Goal: Manage account settings

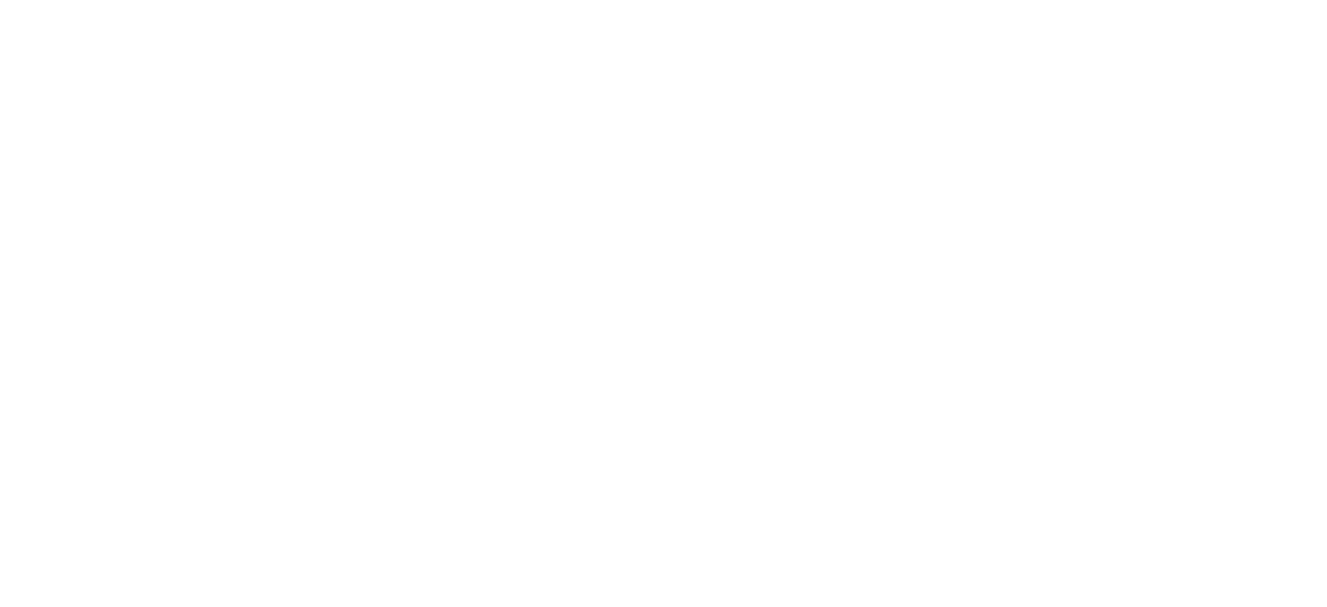
select select "*"
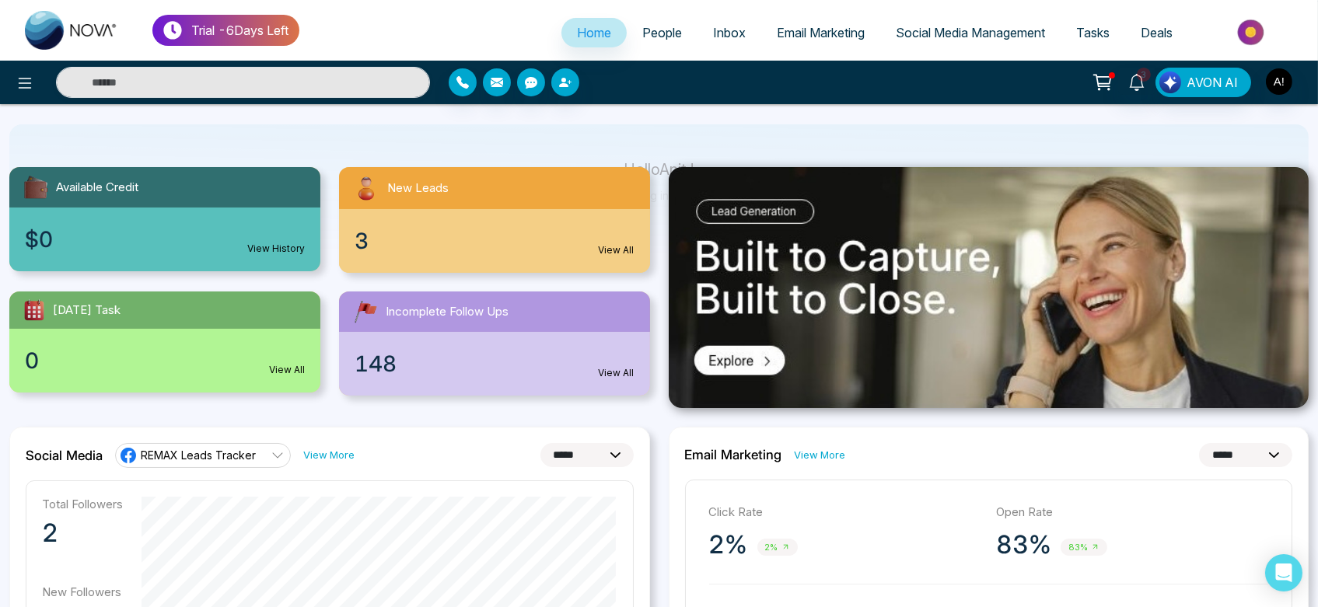
scroll to position [109, 0]
click at [582, 241] on div "3 View All" at bounding box center [494, 242] width 311 height 64
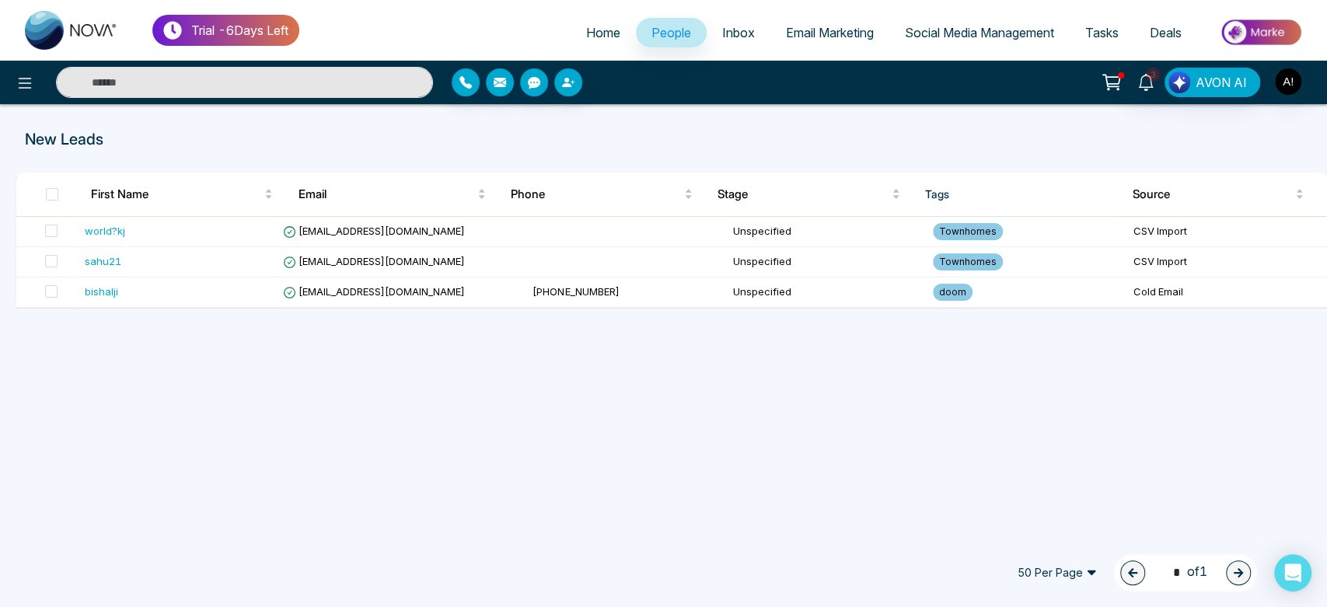
click at [587, 24] on link "Home" at bounding box center [603, 33] width 65 height 30
select select "*"
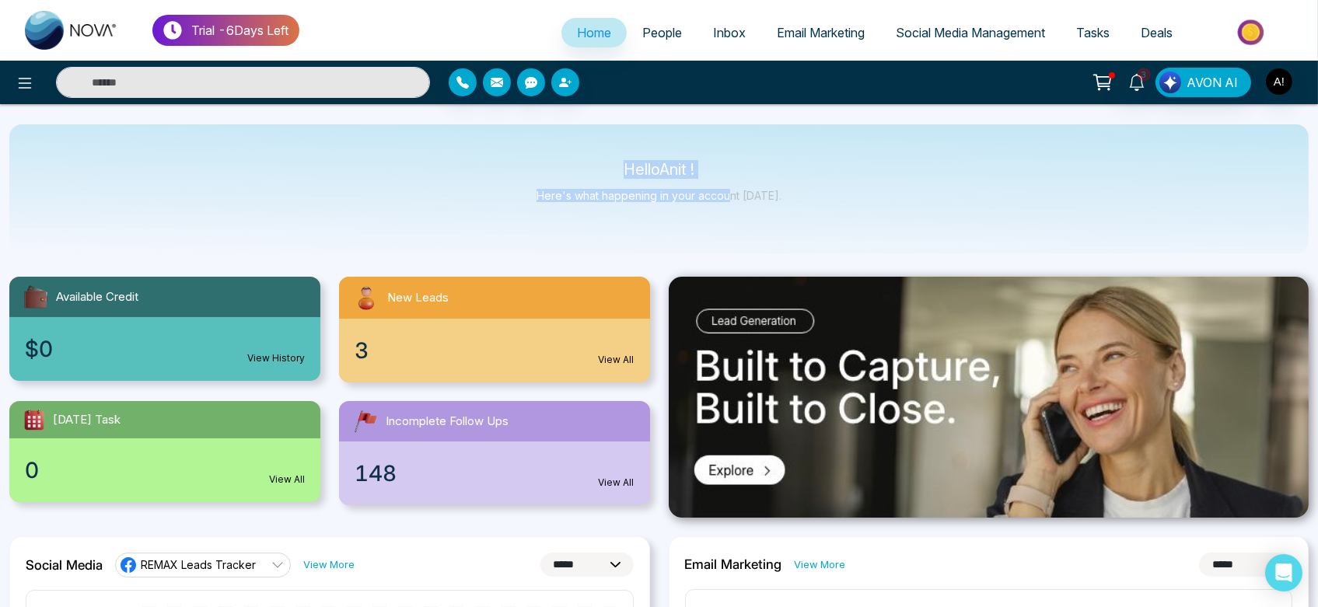
drag, startPoint x: 606, startPoint y: 158, endPoint x: 747, endPoint y: 181, distance: 143.4
click at [747, 181] on div "Hello Anit ! Here's what happening in your account [DATE]." at bounding box center [658, 188] width 1299 height 129
click at [747, 181] on div "Hello Anit ! Here's what happening in your account [DATE]." at bounding box center [658, 188] width 245 height 51
drag, startPoint x: 799, startPoint y: 197, endPoint x: 558, endPoint y: 158, distance: 244.2
click at [558, 158] on div "Hello Anit ! Here's what happening in your account [DATE]." at bounding box center [658, 188] width 1299 height 129
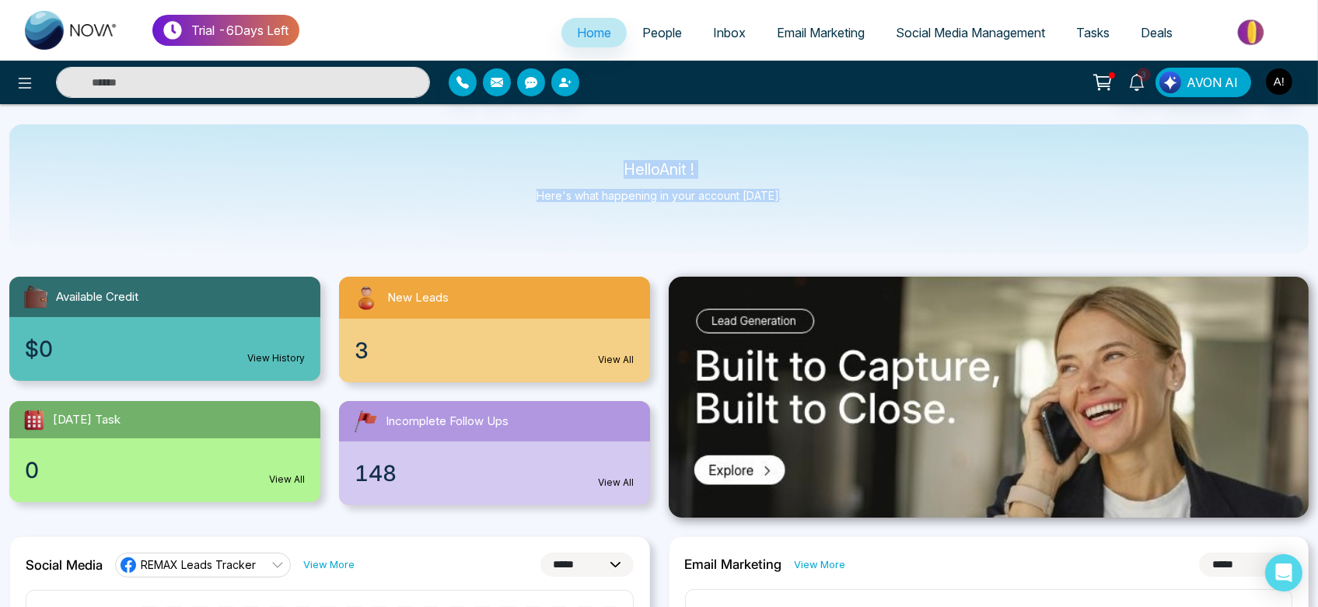
click at [558, 158] on div "Hello Anit ! Here's what happening in your account [DATE]." at bounding box center [658, 188] width 1299 height 129
click at [647, 45] on link "People" at bounding box center [662, 33] width 71 height 30
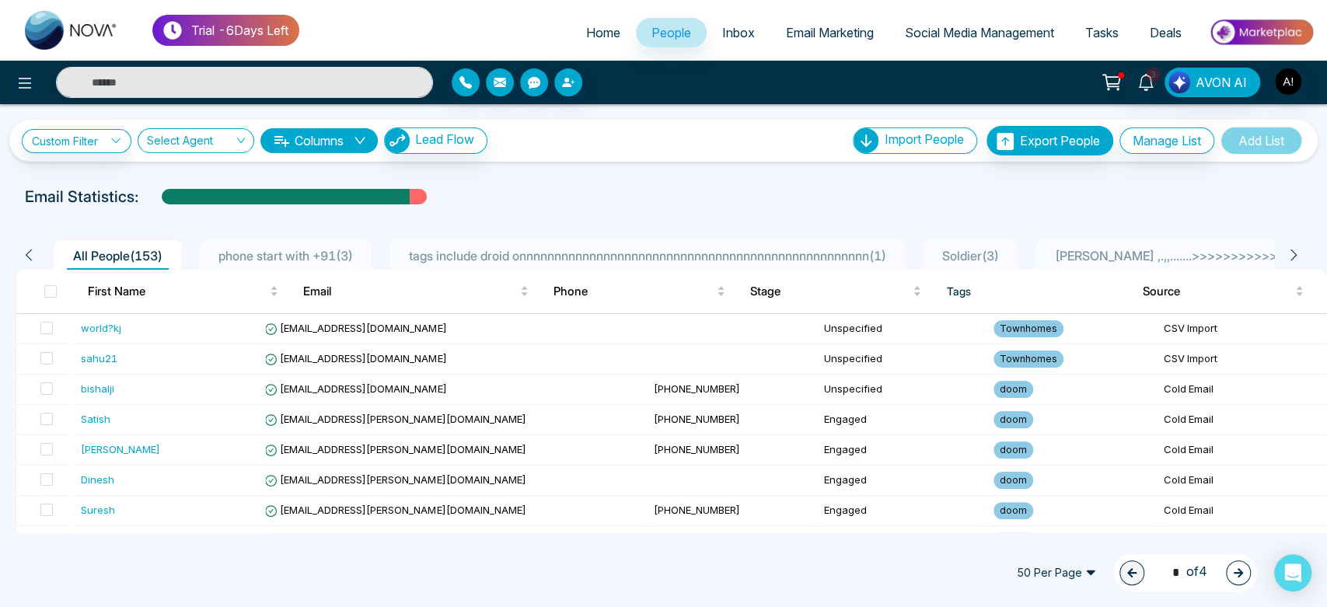
click at [727, 33] on span "Inbox" at bounding box center [738, 33] width 33 height 16
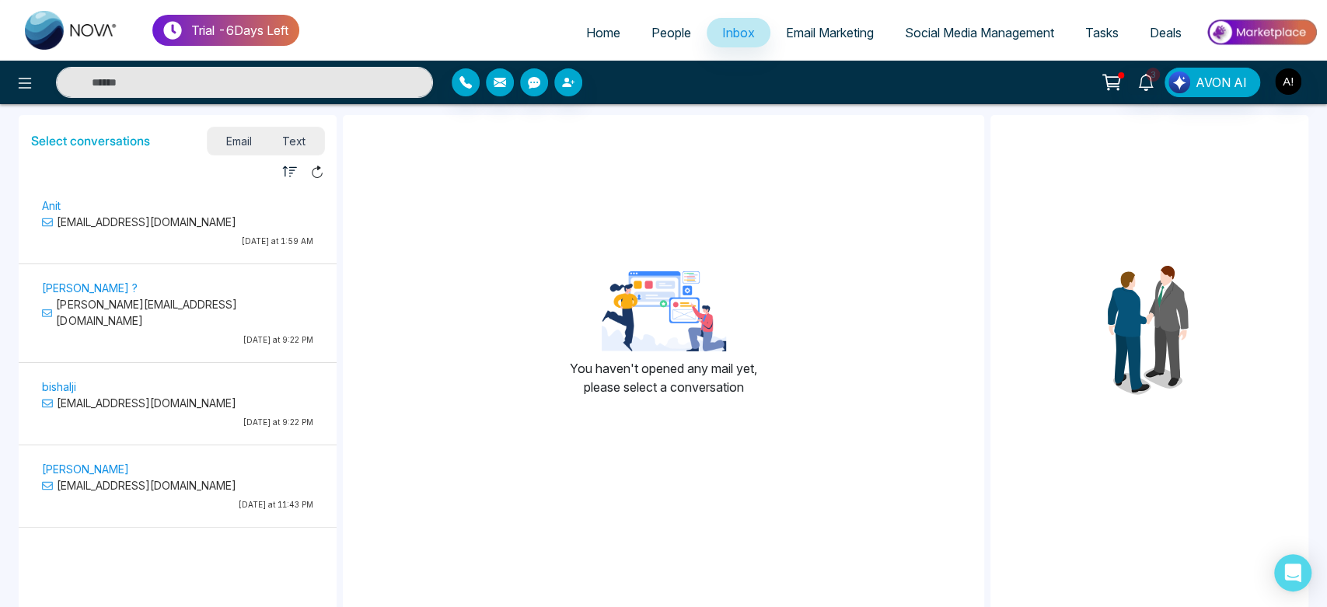
click at [590, 40] on span "Home" at bounding box center [603, 33] width 34 height 16
select select "*"
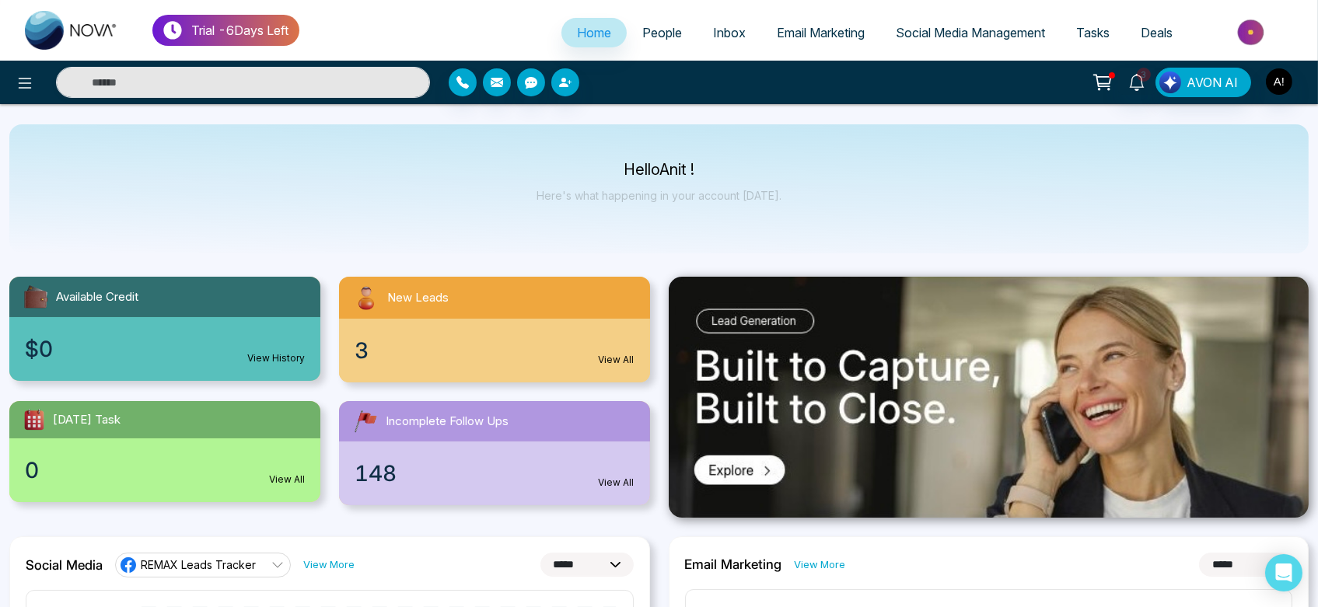
click at [790, 43] on link "Email Marketing" at bounding box center [820, 33] width 119 height 30
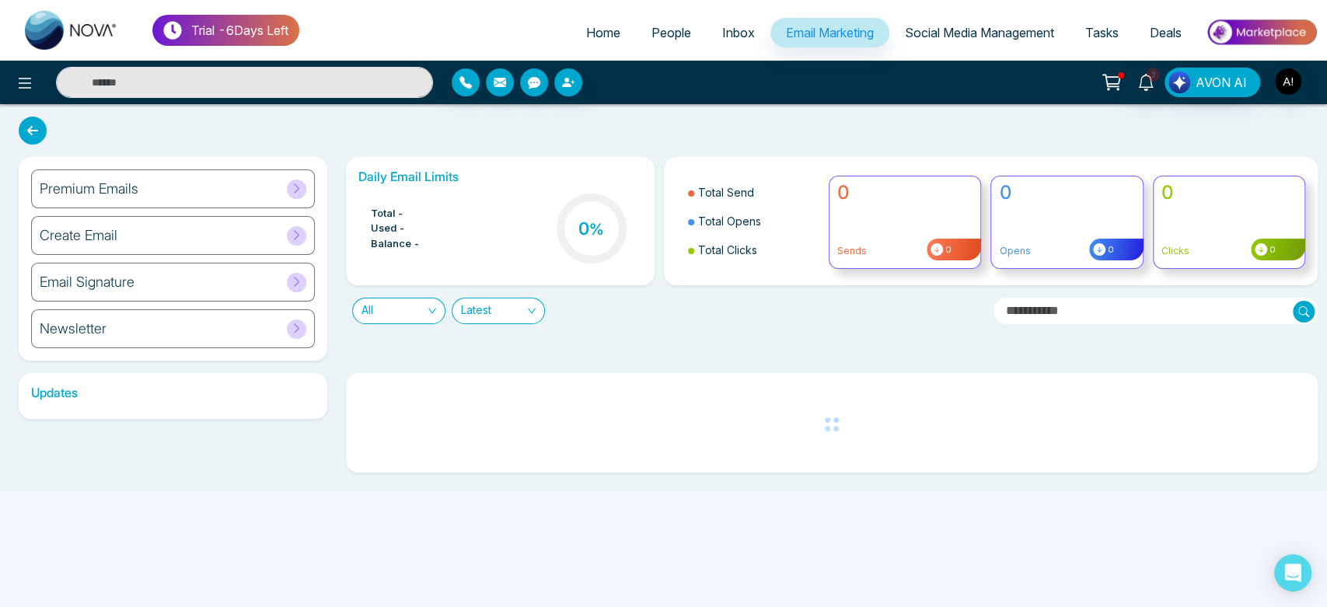
click at [586, 30] on span "Home" at bounding box center [603, 33] width 34 height 16
select select "*"
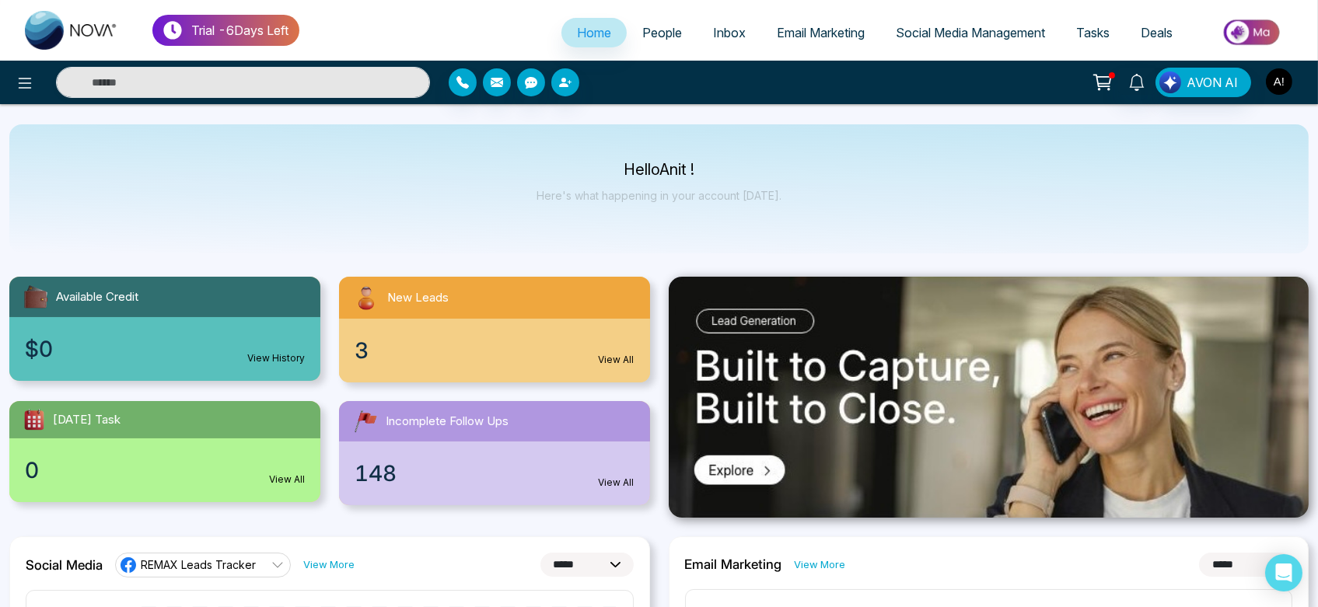
click at [1289, 86] on img "button" at bounding box center [1279, 81] width 26 height 26
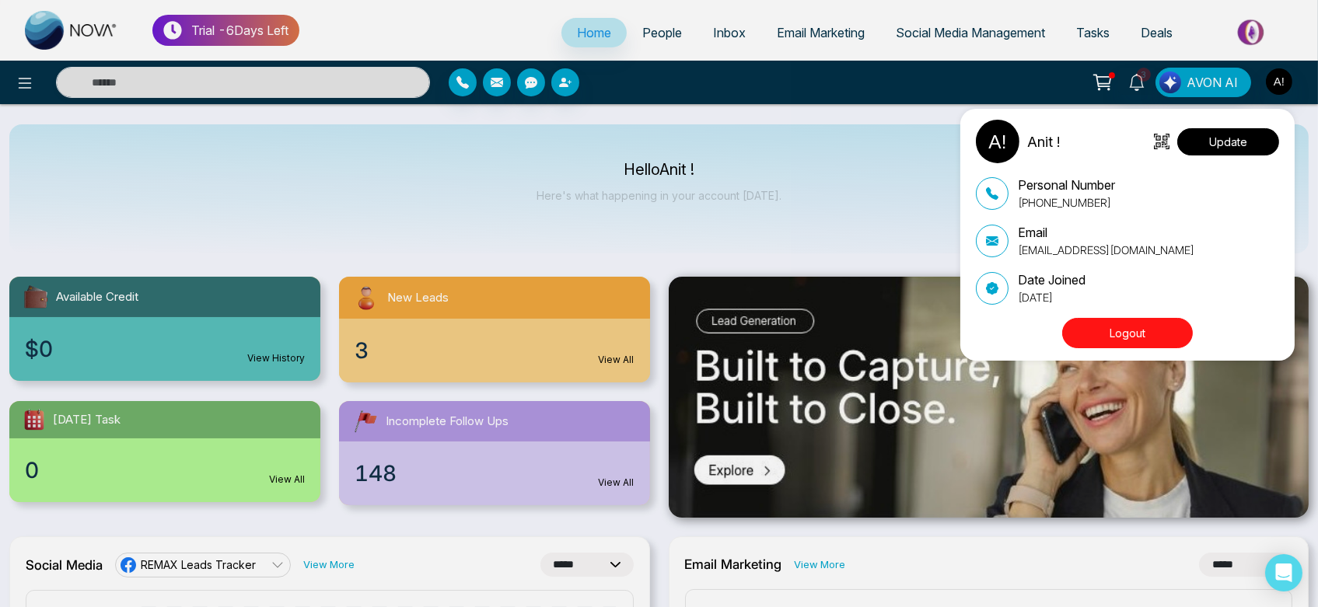
click at [1251, 148] on button "Update" at bounding box center [1228, 141] width 102 height 27
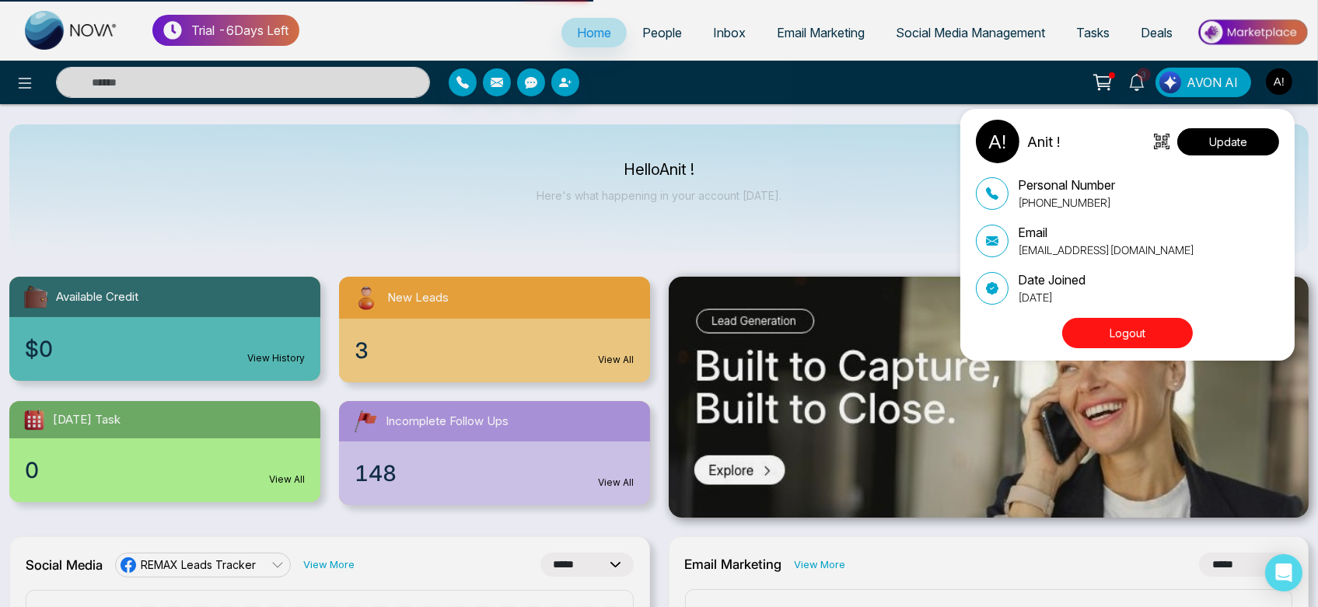
select select
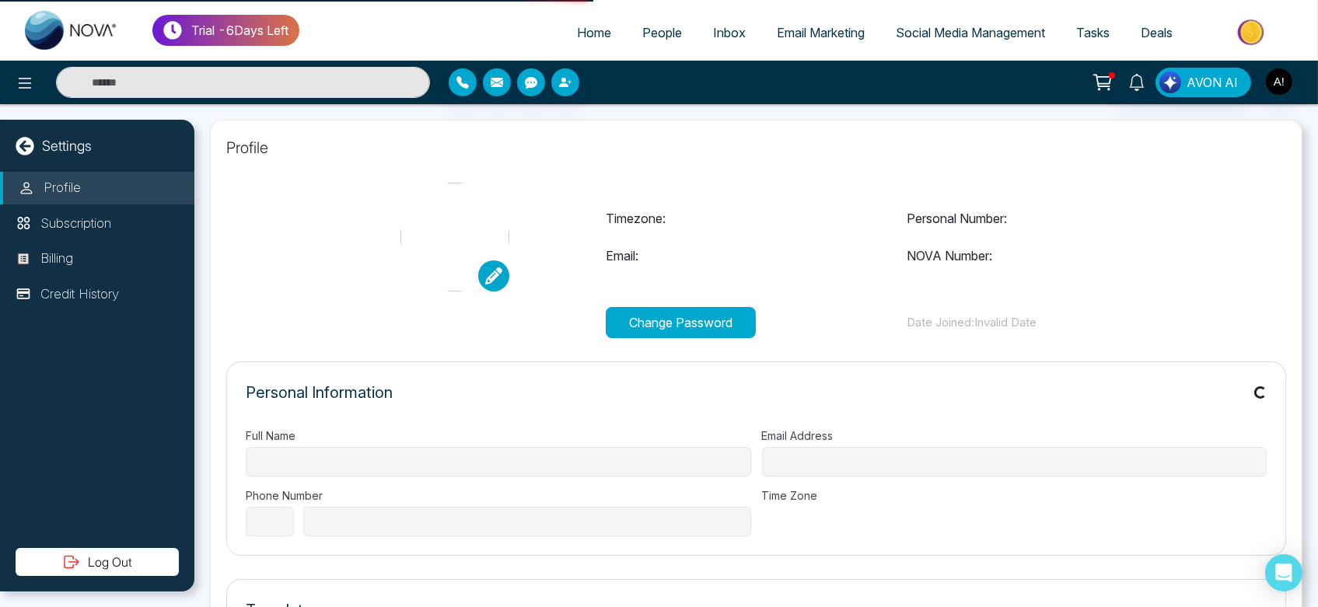
type input "******"
type input "**********"
select select "***"
type input "**********"
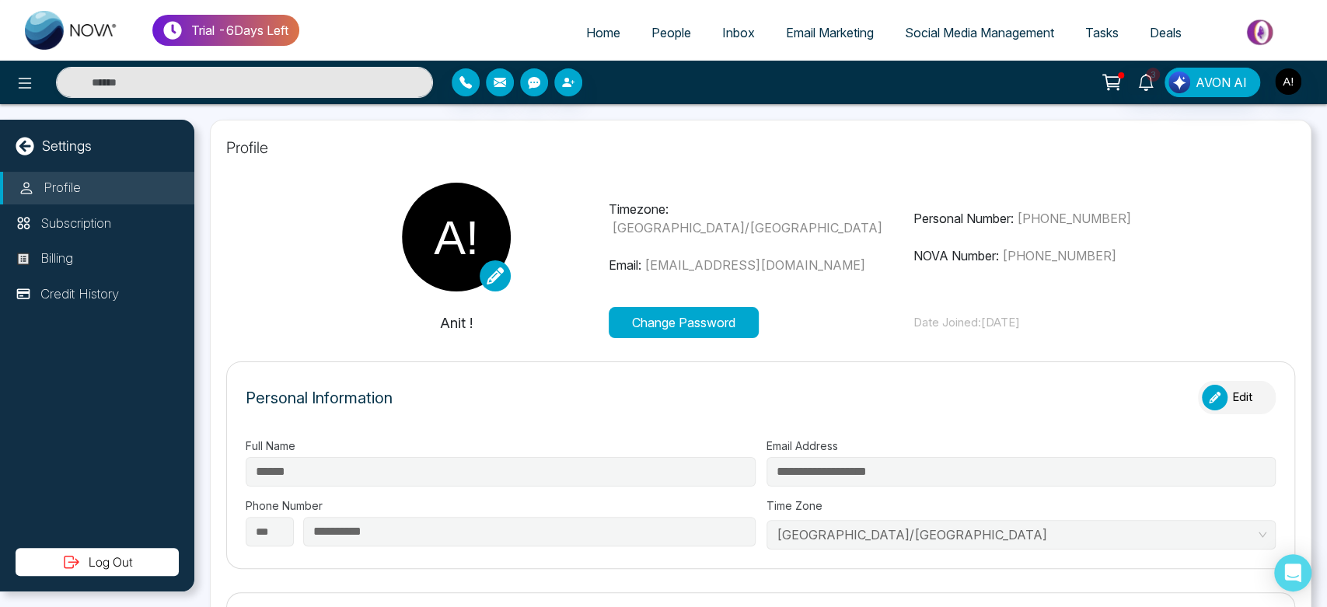
type input "*********"
type input "**********"
click at [946, 38] on span "Social Media Management" at bounding box center [979, 33] width 149 height 16
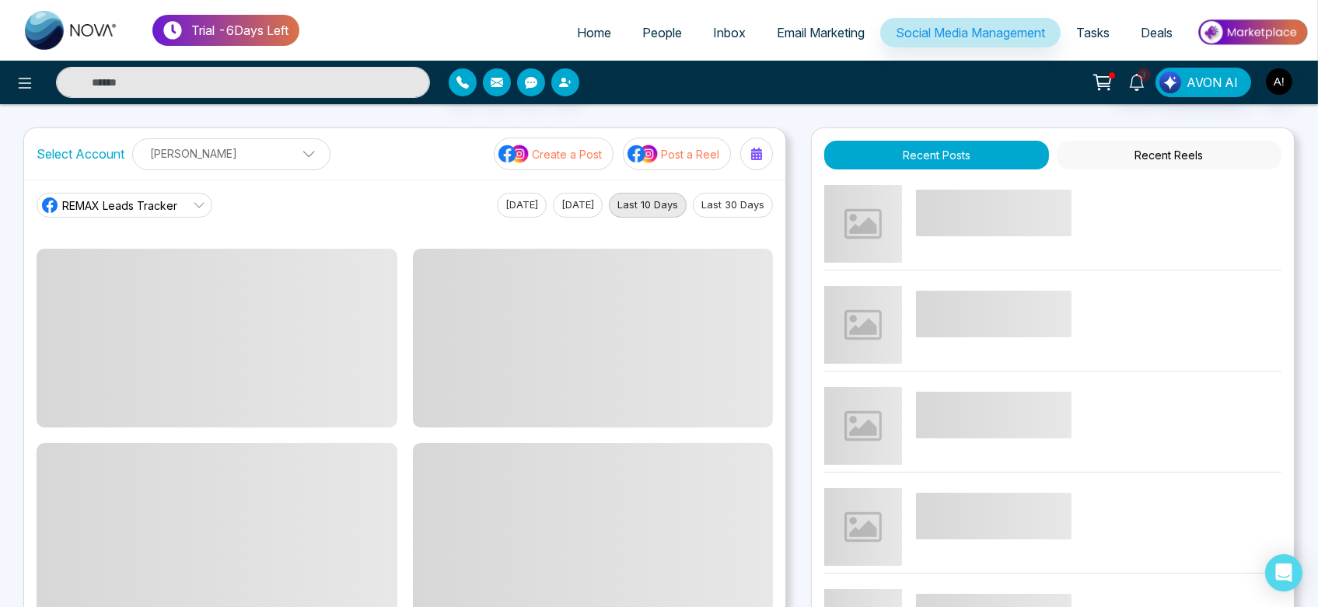
click at [1095, 30] on span "Tasks" at bounding box center [1092, 33] width 33 height 16
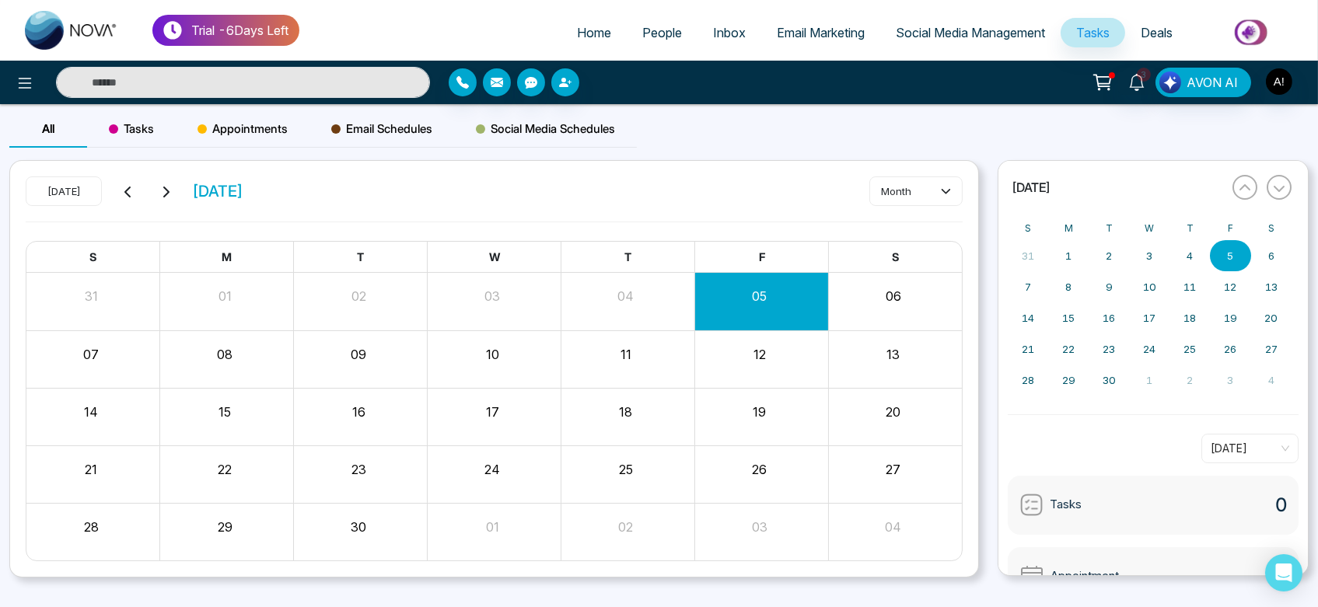
click at [570, 23] on link "Home" at bounding box center [593, 33] width 65 height 30
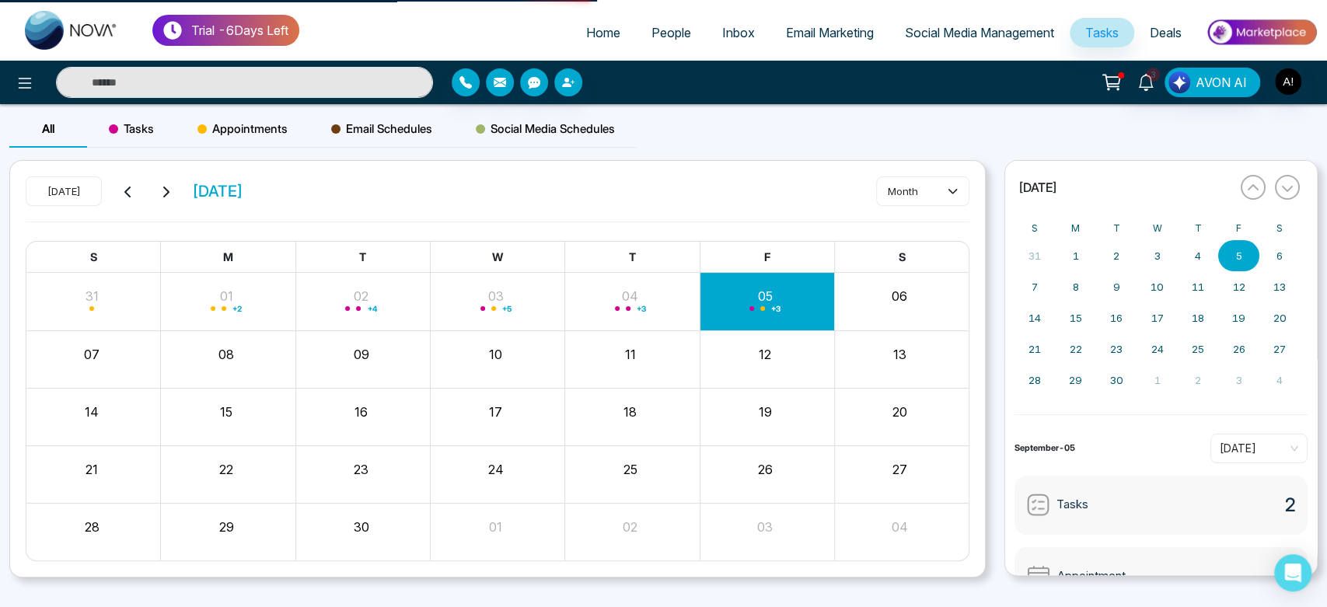
select select "*"
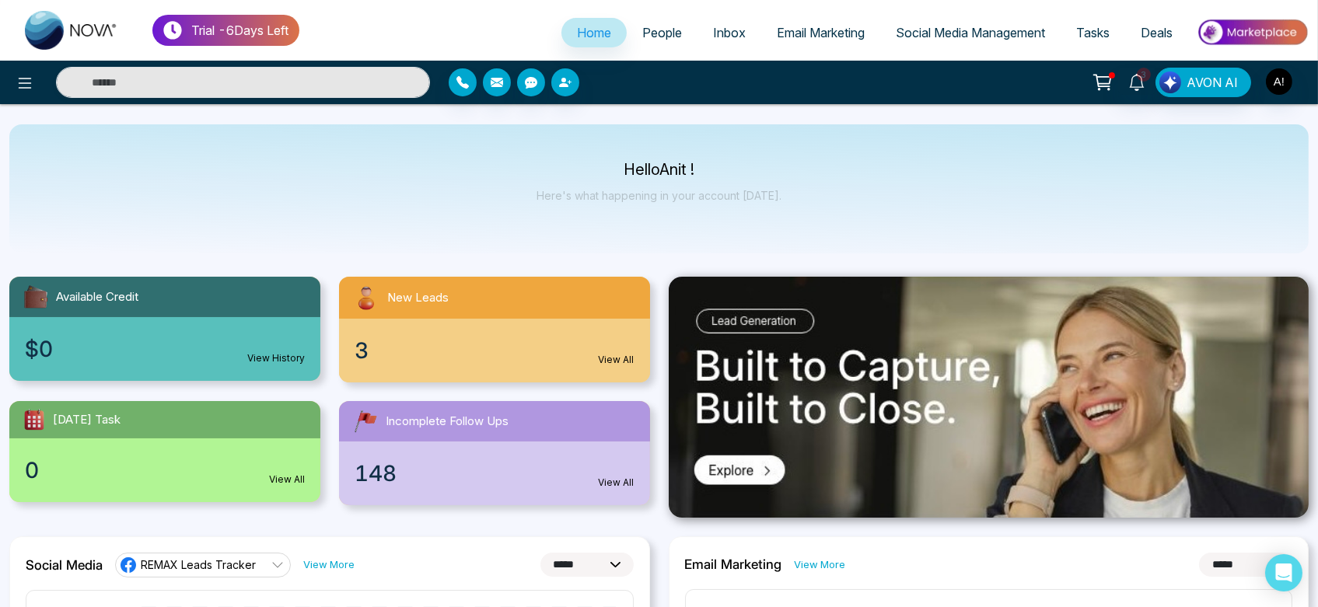
click at [669, 37] on span "People" at bounding box center [662, 33] width 40 height 16
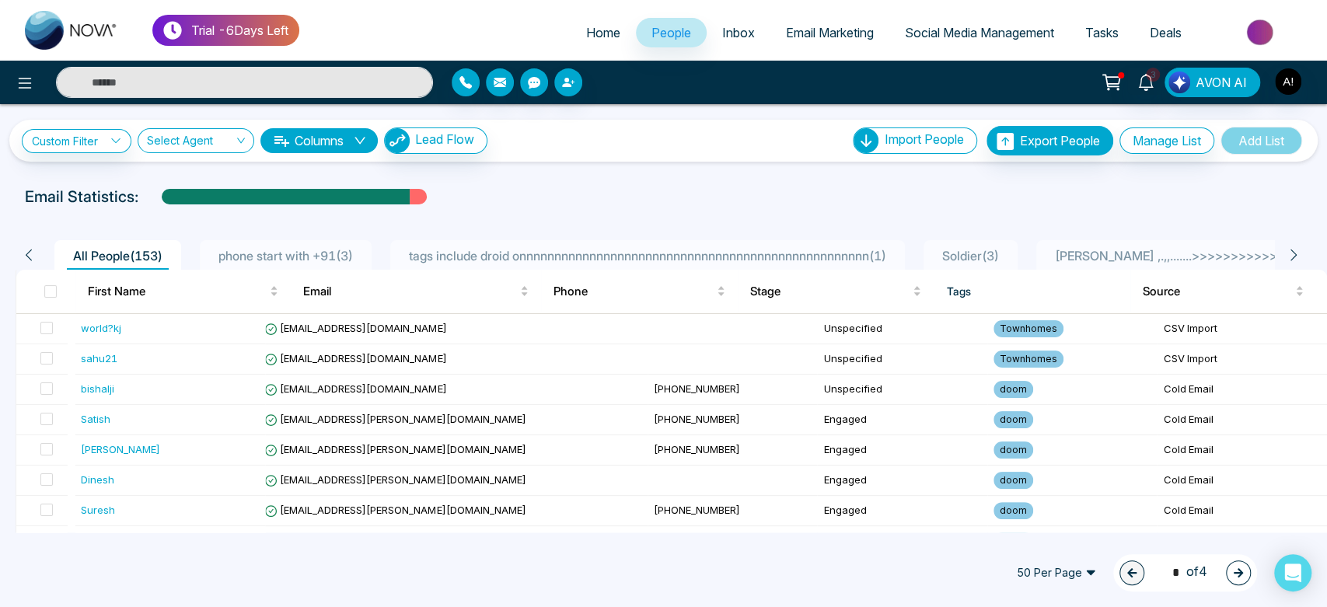
click at [732, 36] on span "Inbox" at bounding box center [738, 33] width 33 height 16
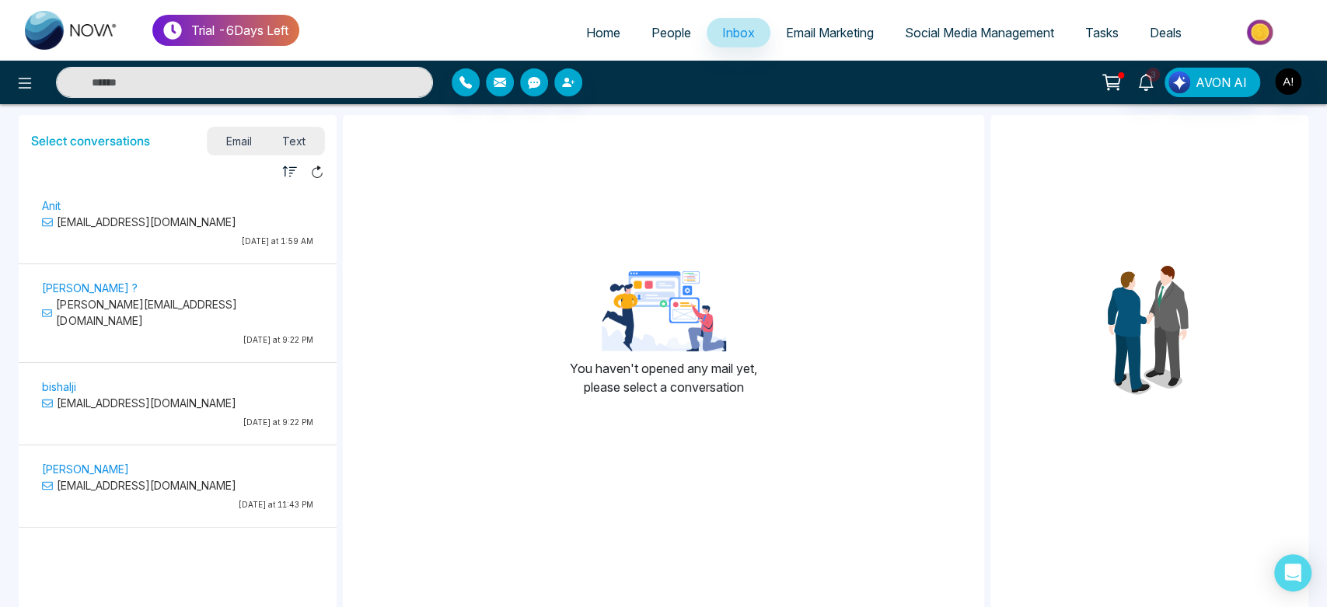
click at [592, 31] on span "Home" at bounding box center [603, 33] width 34 height 16
select select "*"
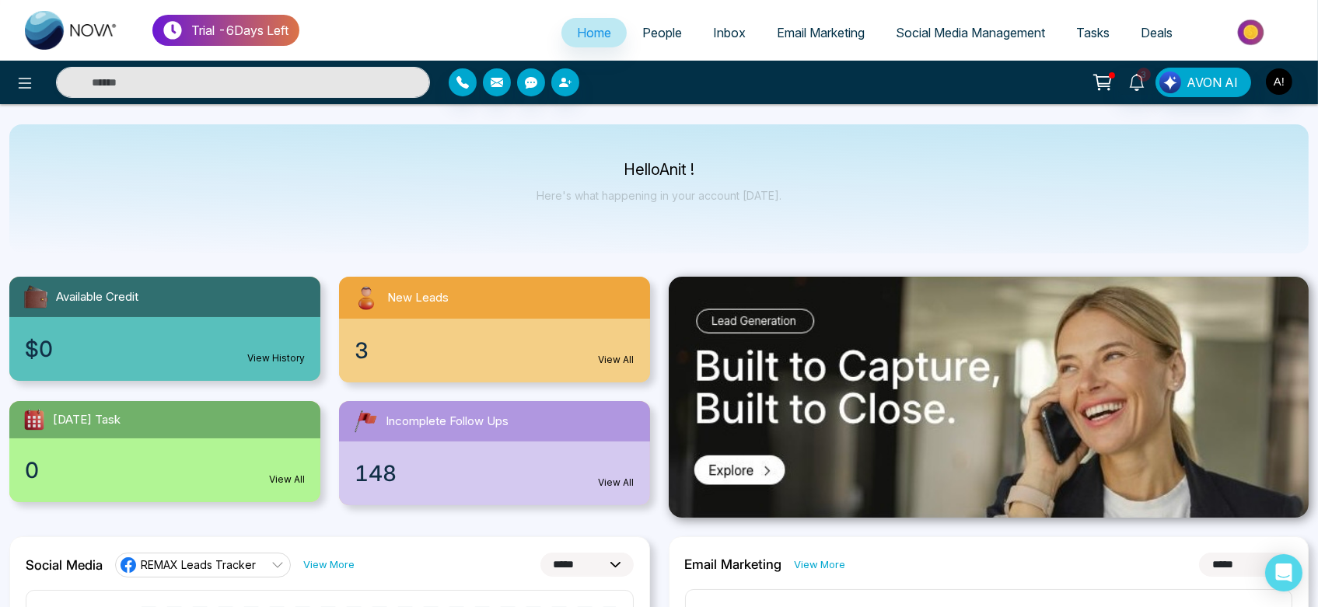
click at [592, 31] on span "Home" at bounding box center [594, 33] width 34 height 16
drag, startPoint x: 601, startPoint y: 173, endPoint x: 791, endPoint y: 204, distance: 192.2
click at [791, 204] on div "Hello Anit ! Here's what happening in your account [DATE]." at bounding box center [658, 188] width 1299 height 129
drag, startPoint x: 613, startPoint y: 164, endPoint x: 797, endPoint y: 228, distance: 195.0
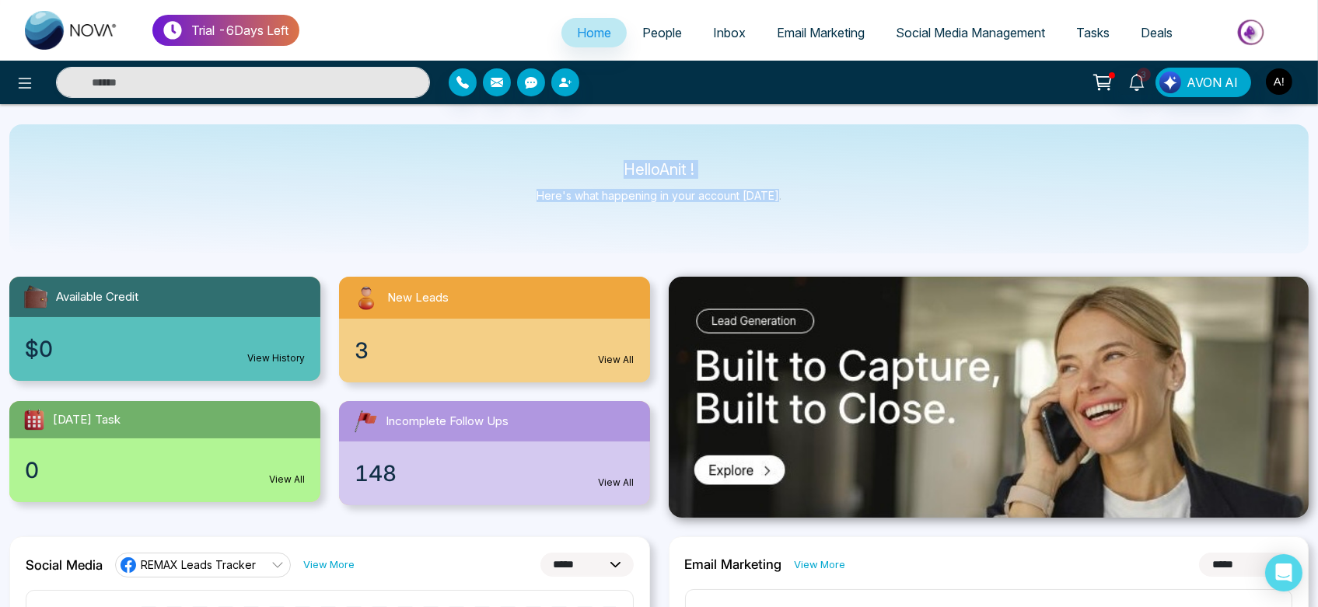
click at [797, 228] on div "Hello Anit ! Here's what happening in your account [DATE]." at bounding box center [658, 188] width 1299 height 129
click at [406, 145] on div "Hello Anit ! Here's what happening in your account [DATE]." at bounding box center [658, 188] width 1299 height 129
click at [13, 89] on button at bounding box center [24, 82] width 31 height 31
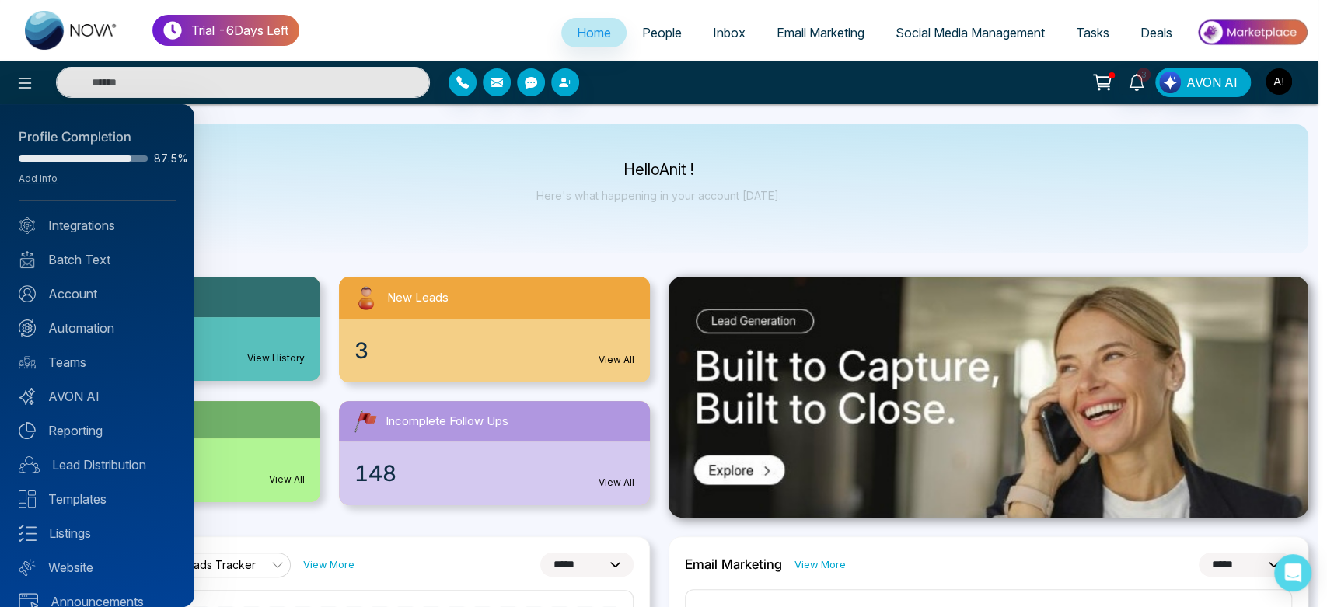
click at [44, 169] on div "Profile Completion 87.5% Add Info" at bounding box center [97, 163] width 157 height 73
click at [26, 182] on link "Add Info" at bounding box center [38, 179] width 39 height 12
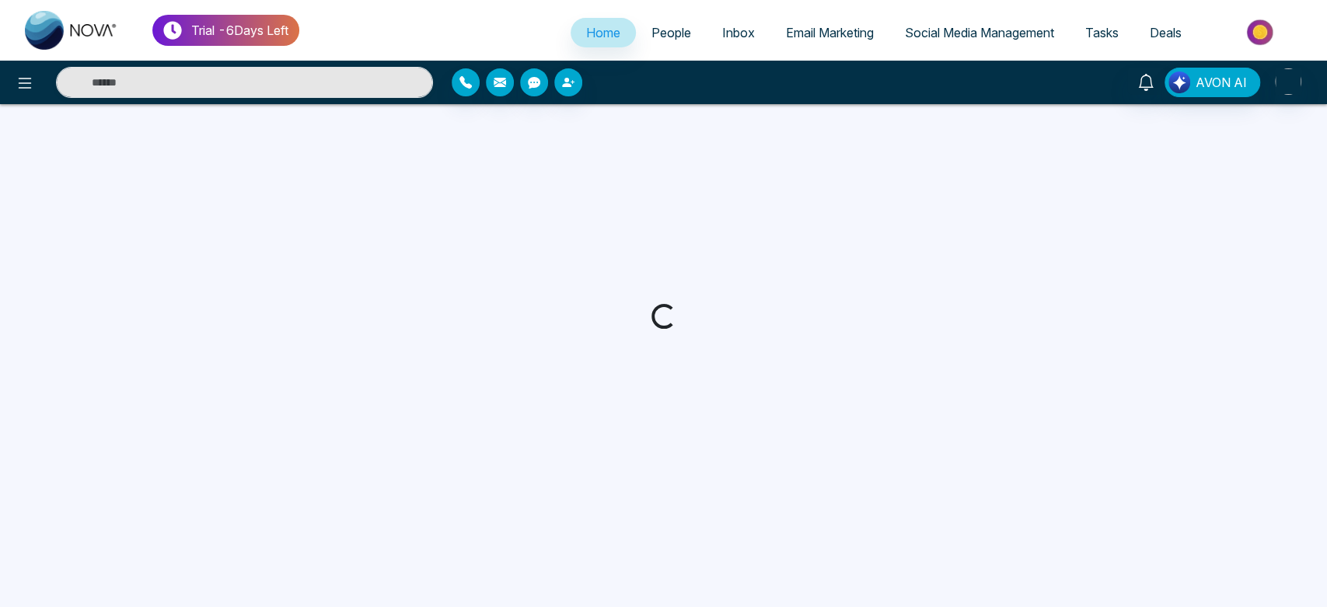
select select "*"
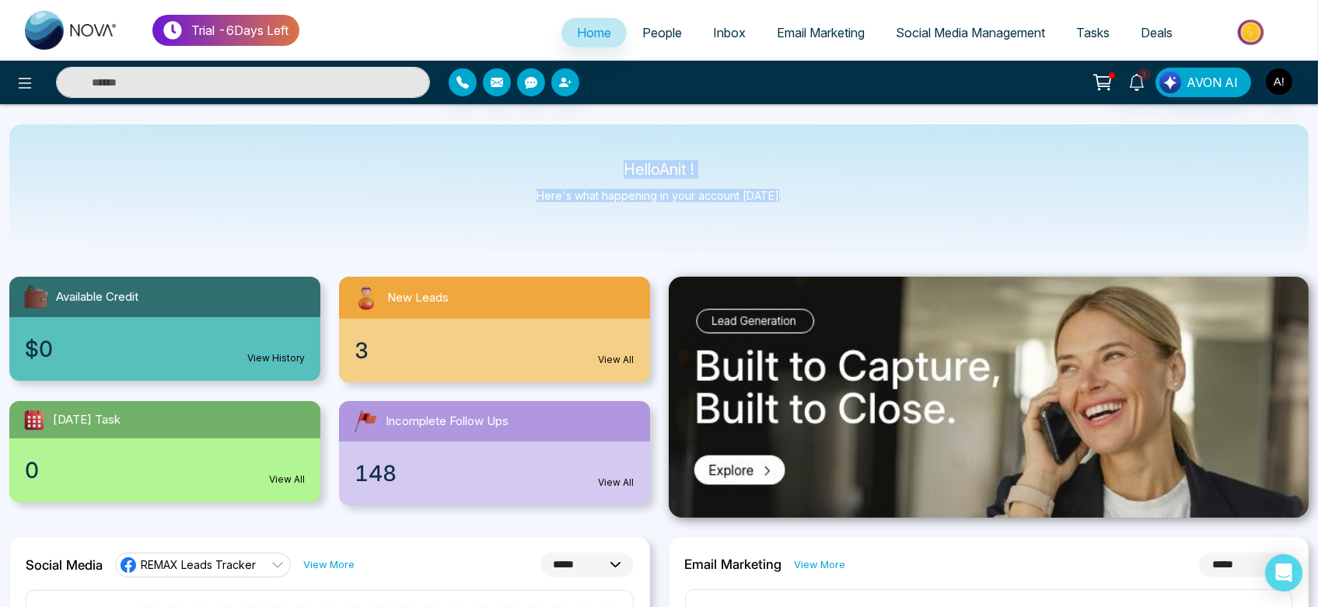
drag, startPoint x: 606, startPoint y: 152, endPoint x: 834, endPoint y: 201, distance: 233.8
click at [834, 201] on div "Hello Anit ! Here's what happening in your account [DATE]." at bounding box center [658, 188] width 1299 height 129
drag, startPoint x: 620, startPoint y: 168, endPoint x: 811, endPoint y: 201, distance: 193.2
click at [811, 201] on div "Hello Anit ! Here's what happening in your account [DATE]." at bounding box center [658, 188] width 1299 height 129
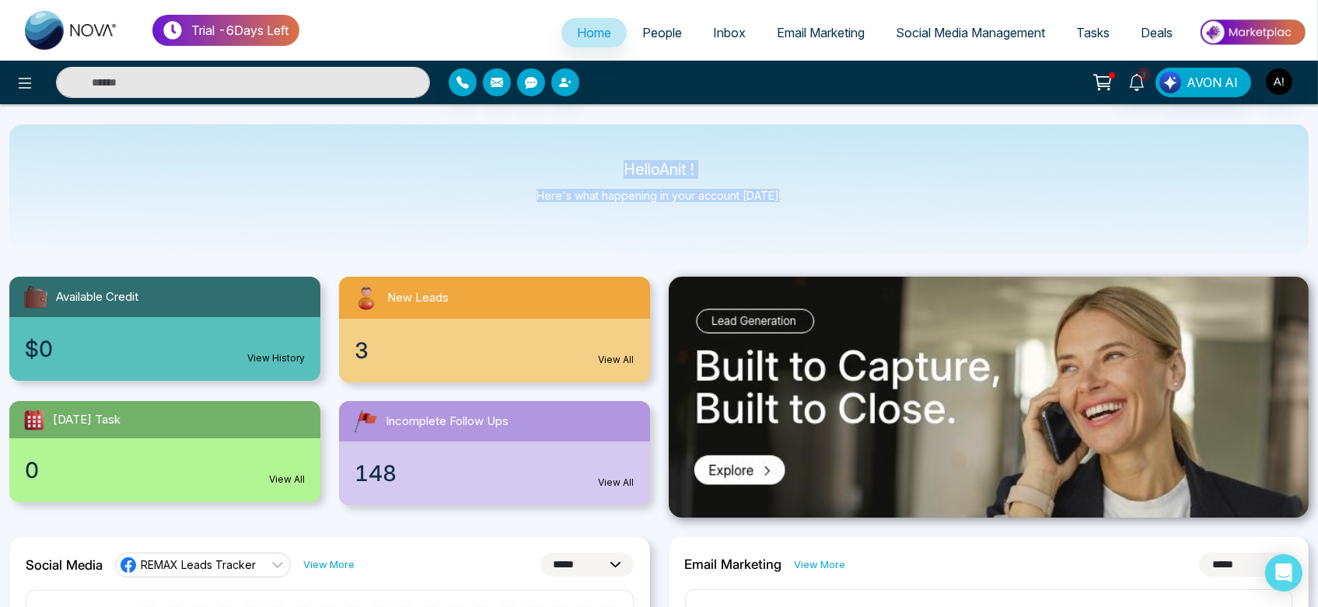
click at [811, 201] on div "Hello Anit ! Here's what happening in your account [DATE]." at bounding box center [658, 188] width 1299 height 129
drag, startPoint x: 607, startPoint y: 164, endPoint x: 788, endPoint y: 210, distance: 186.9
click at [788, 210] on div "Hello Anit ! Here's what happening in your account [DATE]." at bounding box center [658, 188] width 1299 height 129
click at [653, 39] on span "People" at bounding box center [662, 33] width 40 height 16
